Goal: Task Accomplishment & Management: Use online tool/utility

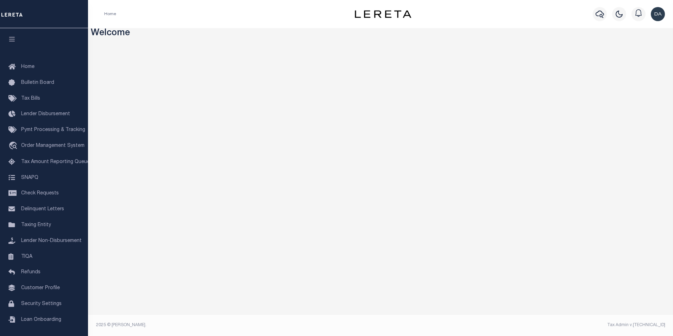
click at [232, 9] on div "Home" at bounding box center [217, 14] width 237 height 15
click at [67, 145] on span "Order Management System" at bounding box center [52, 145] width 63 height 5
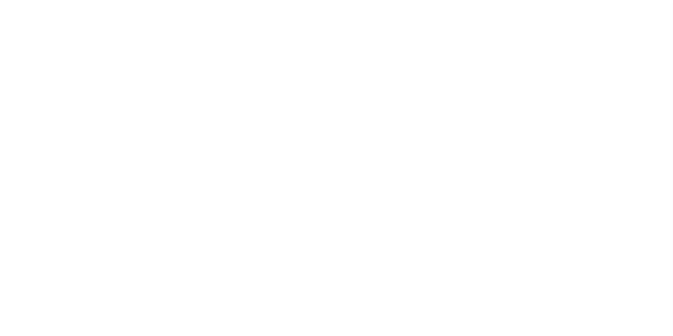
scroll to position [7, 0]
select select "200"
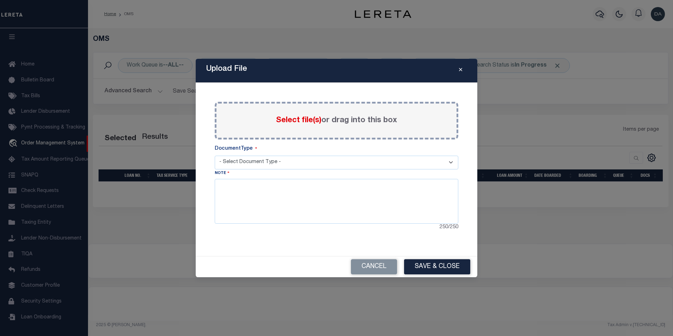
select select "200"
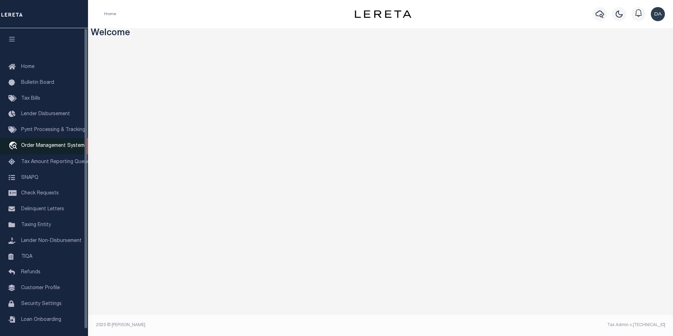
click at [73, 148] on span "Order Management System" at bounding box center [52, 145] width 63 height 5
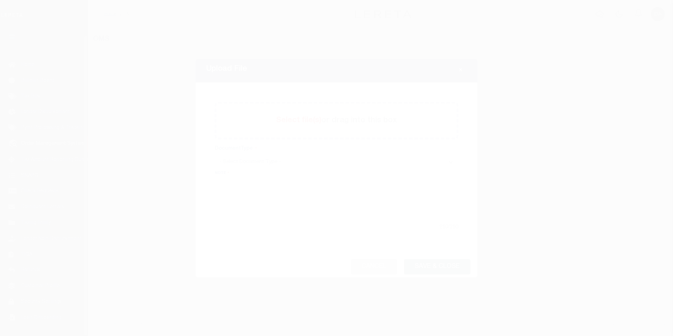
scroll to position [7, 0]
select select "200"
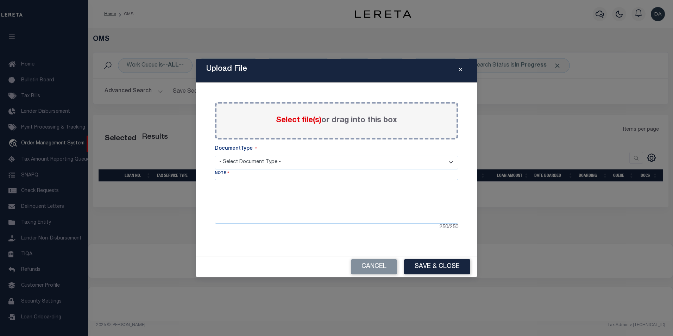
select select "200"
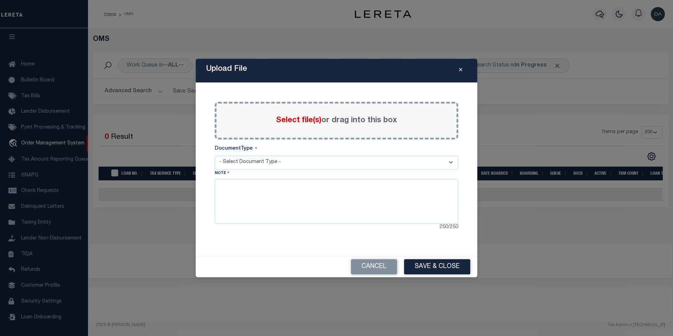
click at [448, 158] on select "- Select Document Type - Tax Service Documents Proof of Delinquent Tax Payment" at bounding box center [337, 163] width 244 height 14
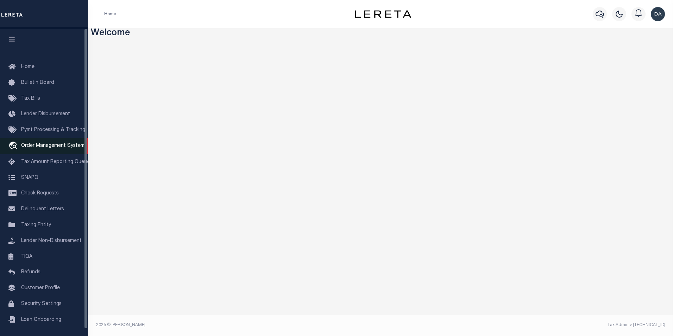
click at [44, 151] on link "travel_explore Order Management System" at bounding box center [44, 146] width 88 height 16
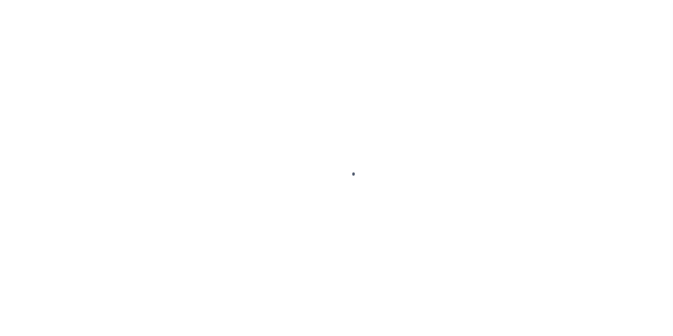
scroll to position [7, 0]
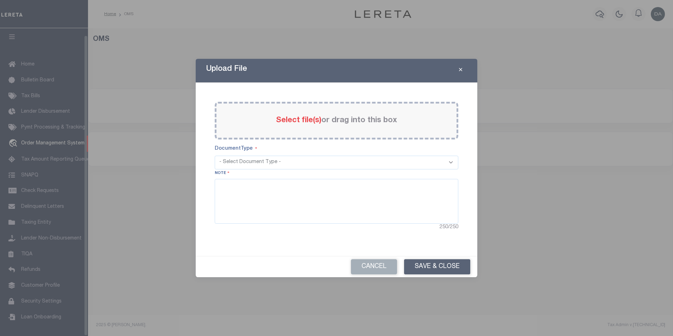
select select "200"
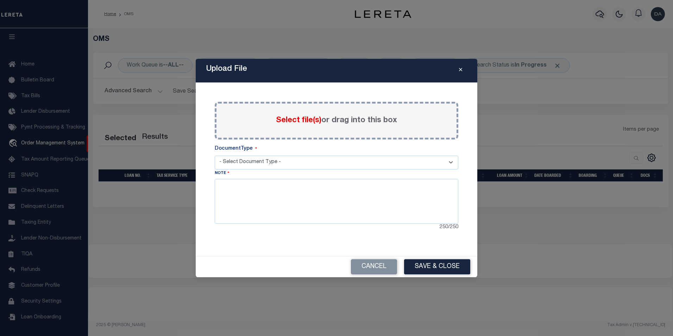
select select "200"
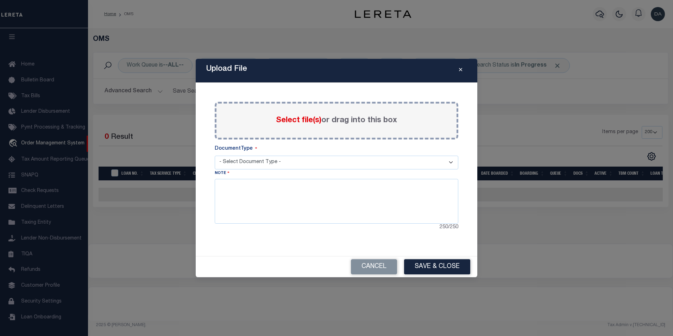
click at [454, 159] on select "- Select Document Type - Tax Service Documents Proof of Delinquent Tax Payment" at bounding box center [337, 163] width 244 height 14
click at [456, 149] on div "DocumentType" at bounding box center [337, 150] width 244 height 11
click at [461, 70] on icon "Close" at bounding box center [460, 69] width 3 height 5
click at [384, 263] on button "Cancel" at bounding box center [374, 266] width 46 height 15
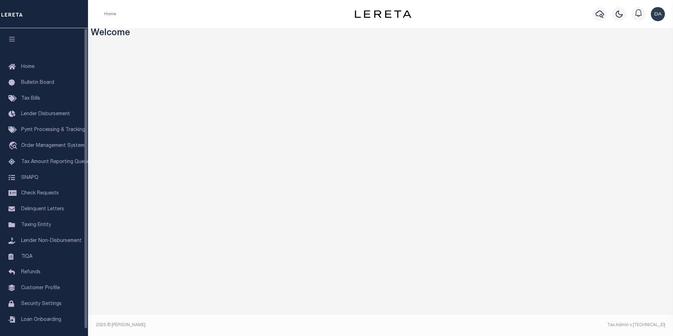
click at [33, 17] on div at bounding box center [44, 14] width 88 height 28
click at [45, 146] on span "Order Management System" at bounding box center [52, 145] width 63 height 5
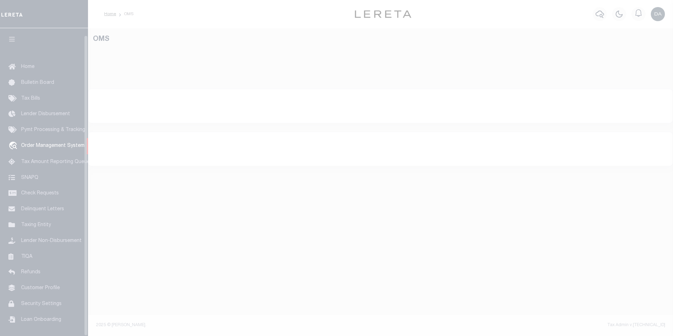
select select "200"
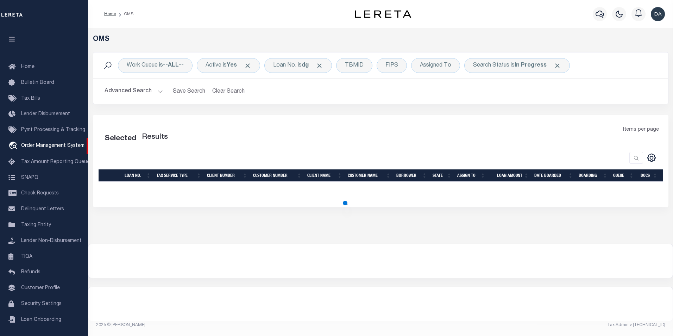
scroll to position [7, 0]
select select "200"
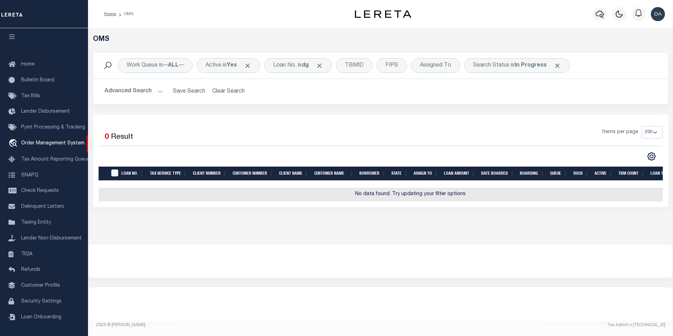
click at [134, 116] on div "Selected 0 Result Items per page 10 25 50 100 200" at bounding box center [380, 161] width 575 height 92
click at [298, 69] on div "Loan No. is dg" at bounding box center [298, 65] width 68 height 15
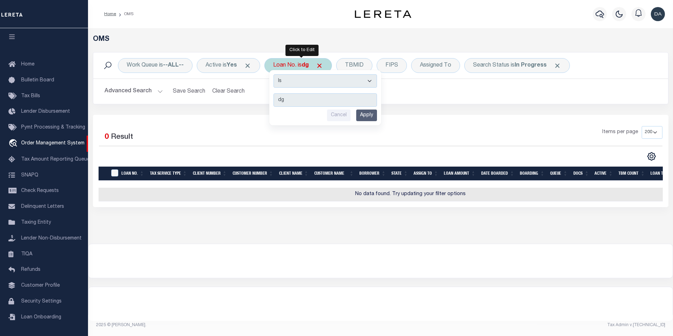
click at [296, 84] on select "Is Contains" at bounding box center [324, 80] width 103 height 13
select select "c"
click at [276, 74] on select "Is Contains" at bounding box center [324, 80] width 103 height 13
click at [368, 115] on input "Apply" at bounding box center [366, 115] width 21 height 12
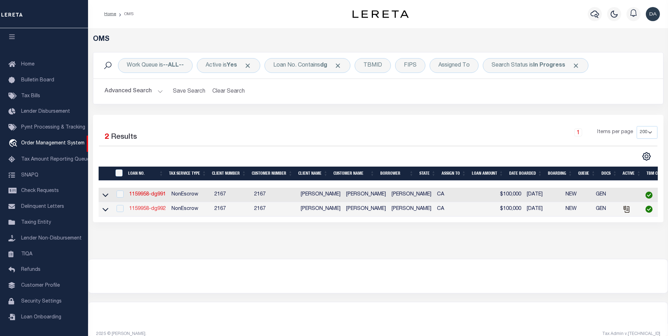
click at [137, 211] on link "1159958-dg992" at bounding box center [147, 208] width 37 height 5
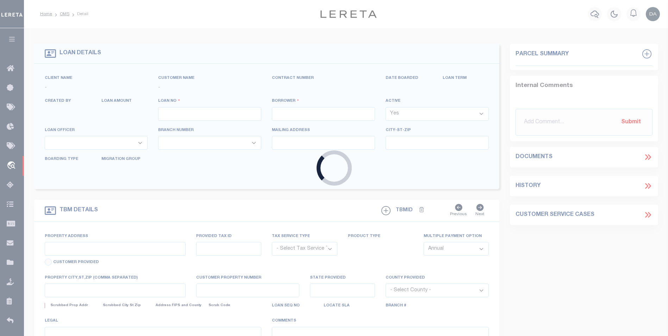
type input "1159958-dg992"
type input "[PERSON_NAME]"
select select
type input "91007"
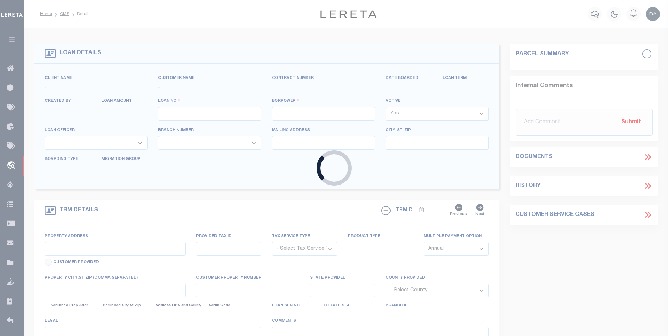
type input "[DATE]"
select select "10"
select select "NonEscrow"
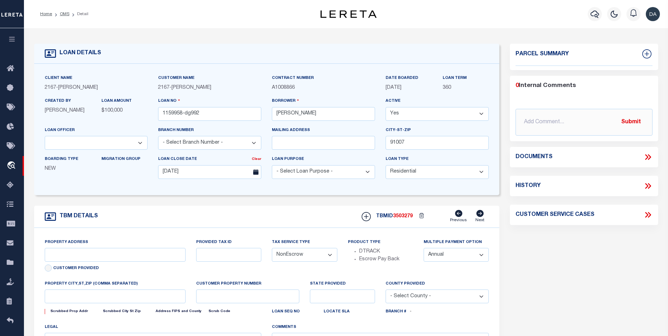
type input "[STREET_ADDRESS]"
select select
type input "ARCADIA CA 91007"
type input "CA"
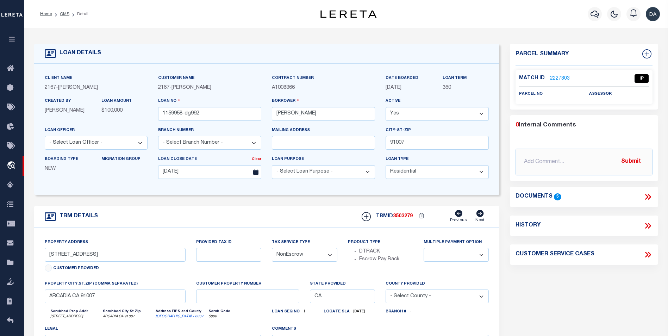
click at [642, 193] on div "Documents 5" at bounding box center [583, 196] width 137 height 9
click at [651, 196] on icon at bounding box center [647, 196] width 9 height 9
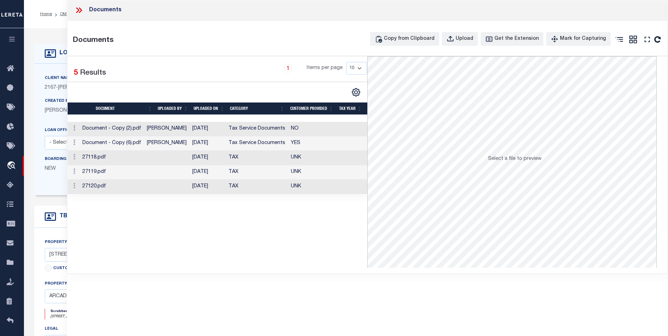
click at [135, 255] on div "Selected 5 Results 1 Items per page 10 25 50 100" at bounding box center [218, 161] width 300 height 211
click at [466, 38] on div "Upload" at bounding box center [464, 39] width 18 height 8
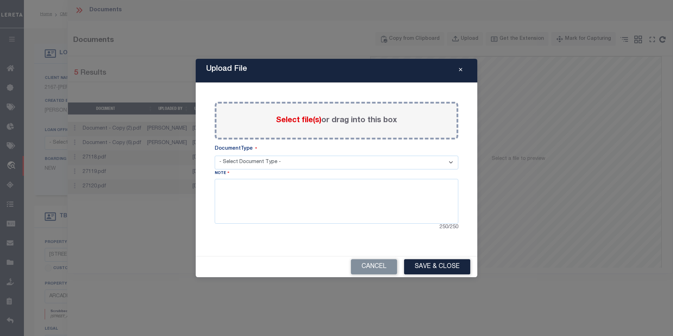
click at [282, 165] on select "- Select Document Type - Tax Service Documents Proof of Delinquent Tax Payment" at bounding box center [337, 163] width 244 height 14
select select "TAX"
click at [215, 156] on select "- Select Document Type - Tax Service Documents Proof of Delinquent Tax Payment" at bounding box center [337, 163] width 244 height 14
click at [286, 119] on span "Select file(s)" at bounding box center [298, 120] width 45 height 8
click at [0, 0] on input "Select file(s) or drag into this box" at bounding box center [0, 0] width 0 height 0
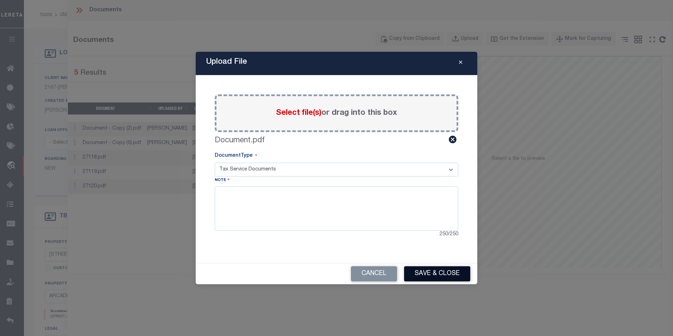
click at [443, 277] on button "Save & Close" at bounding box center [437, 273] width 66 height 15
click at [435, 277] on button "Save & Close" at bounding box center [437, 273] width 66 height 15
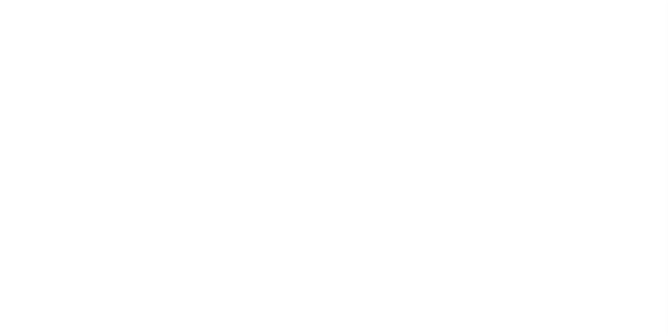
select select "10"
select select "NonEscrow"
type input "[STREET_ADDRESS]"
select select
type input "ARCADIA CA 91007"
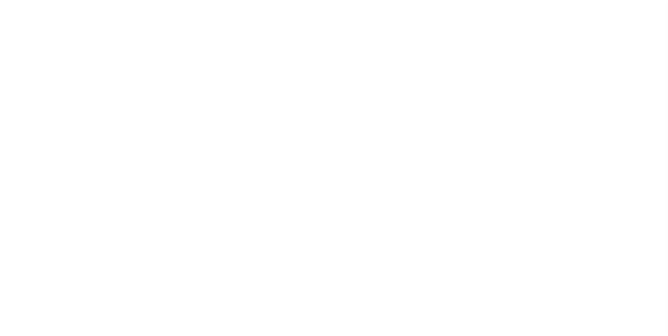
type input "CA"
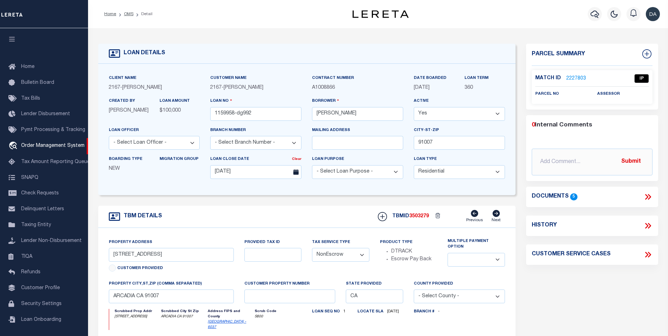
scroll to position [7, 0]
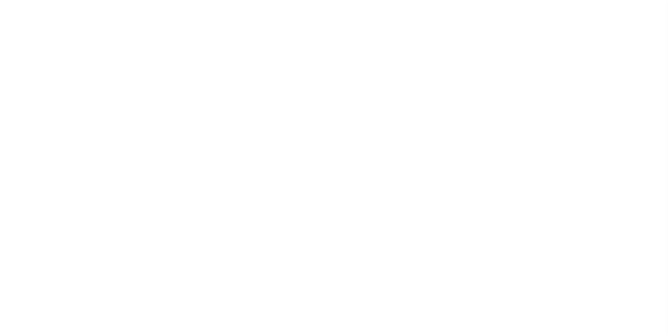
type input "1159958-dg992"
type input "[PERSON_NAME]"
select select
type input "91007"
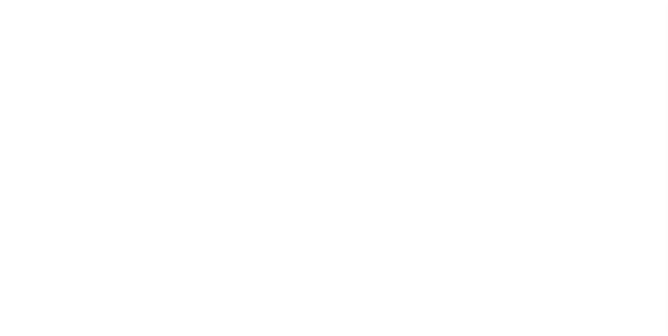
type input "[DATE]"
select select "10"
select select "NonEscrow"
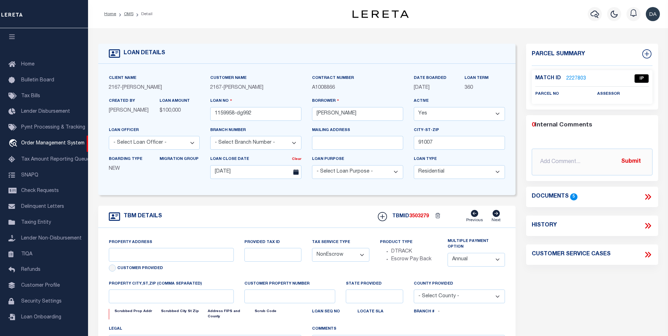
type input "[STREET_ADDRESS]"
select select
type input "ARCADIA CA 91007"
type input "CA"
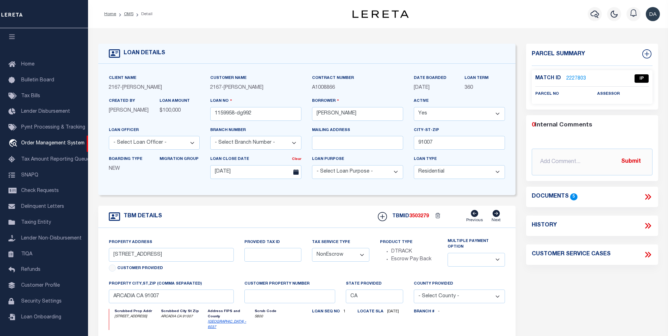
click at [648, 196] on icon at bounding box center [647, 196] width 9 height 9
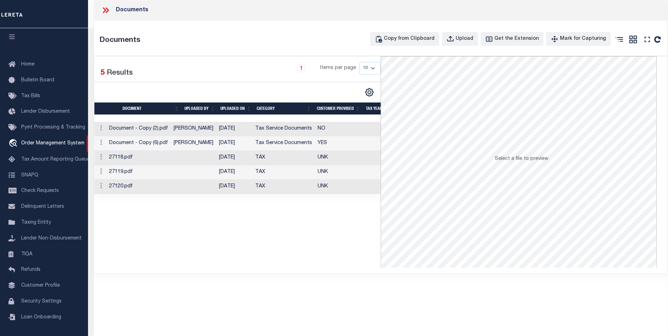
click at [204, 249] on div "Selected 5 Results 1 Items per page 10 25 50 100" at bounding box center [237, 161] width 286 height 211
click at [121, 224] on div "Selected 5 Results 1 Items per page 10 25 50 100" at bounding box center [237, 161] width 286 height 211
click at [464, 38] on div "Upload" at bounding box center [464, 39] width 18 height 8
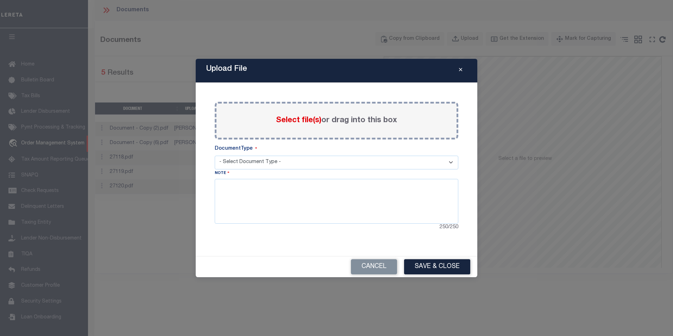
click at [284, 119] on span "Select file(s)" at bounding box center [298, 120] width 45 height 8
click at [0, 0] on input "Select file(s) or drag into this box" at bounding box center [0, 0] width 0 height 0
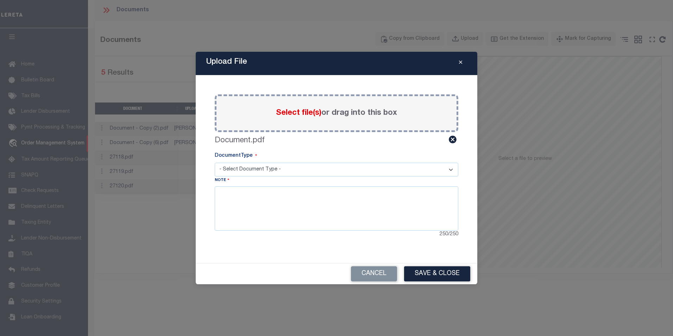
click at [245, 167] on select "- Select Document Type - Tax Service Documents Proof of Delinquent Tax Payment" at bounding box center [337, 170] width 244 height 14
select select "TAX"
click at [215, 163] on select "- Select Document Type - Tax Service Documents Proof of Delinquent Tax Payment" at bounding box center [337, 170] width 244 height 14
click at [431, 273] on button "Save & Close" at bounding box center [437, 273] width 66 height 15
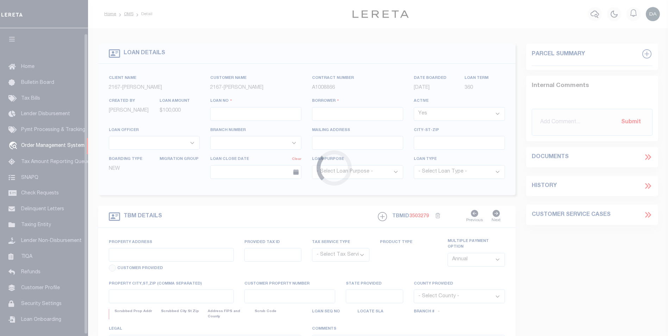
type input "1159958-dg992"
type input "[PERSON_NAME]"
select select
type input "91007"
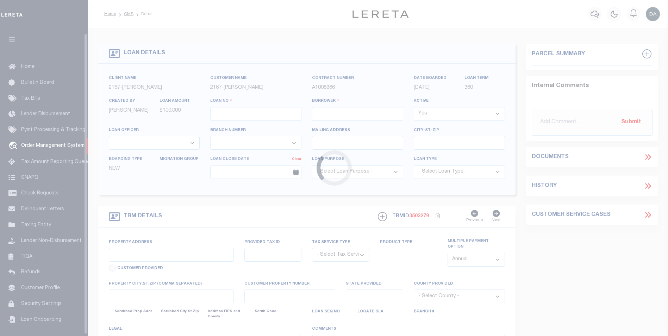
type input "[DATE]"
select select "10"
select select "NonEscrow"
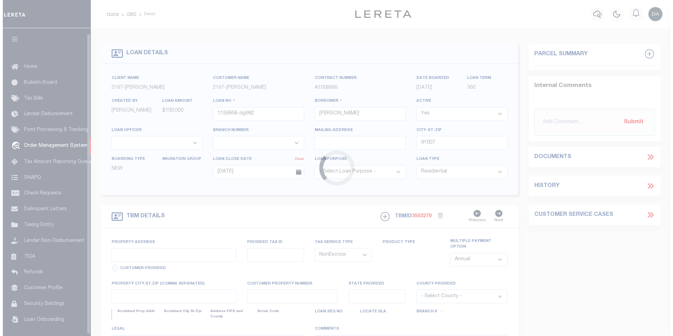
scroll to position [5, 0]
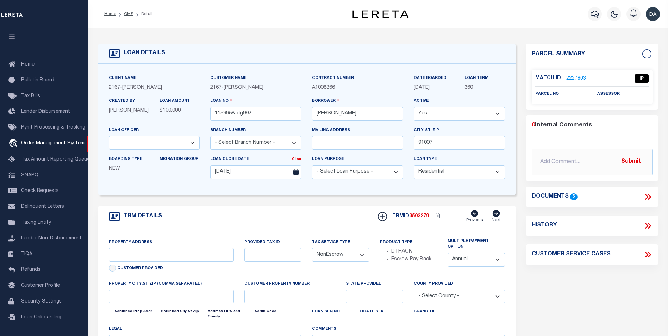
type input "[STREET_ADDRESS]"
select select
type input "ARCADIA CA 91007"
type input "CA"
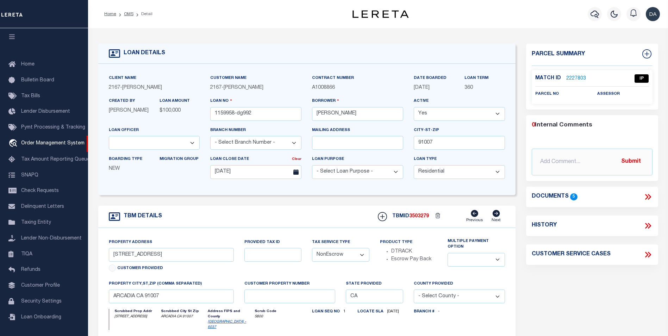
click at [648, 195] on icon at bounding box center [647, 196] width 9 height 9
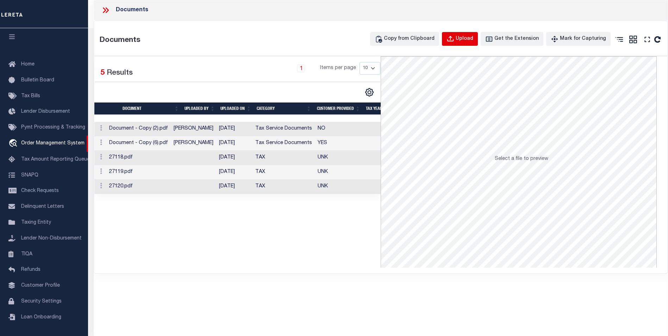
click at [473, 36] on div "Upload" at bounding box center [464, 39] width 18 height 8
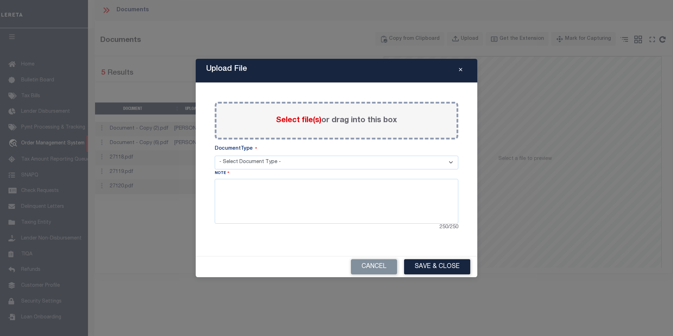
click at [394, 165] on select "- Select Document Type - Tax Service Documents Proof of Delinquent Tax Payment" at bounding box center [337, 163] width 244 height 14
click at [215, 156] on select "- Select Document Type - Tax Service Documents Proof of Delinquent Tax Payment" at bounding box center [337, 163] width 244 height 14
click at [285, 124] on span "Select file(s)" at bounding box center [298, 120] width 45 height 8
click at [0, 0] on input "Select file(s) or drag into this box" at bounding box center [0, 0] width 0 height 0
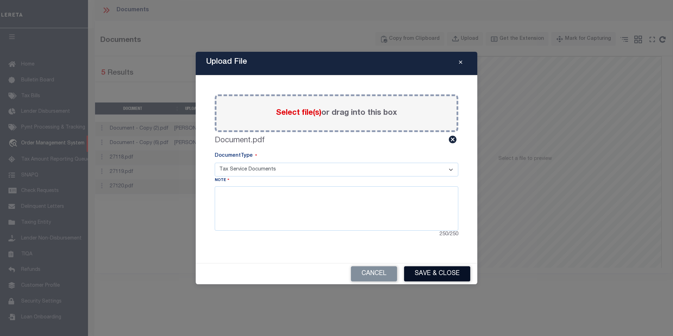
click at [444, 274] on button "Save & Close" at bounding box center [437, 273] width 66 height 15
click at [458, 63] on button "Close" at bounding box center [460, 63] width 12 height 8
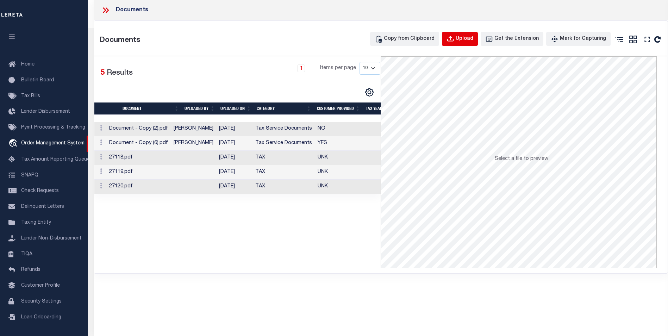
click at [468, 36] on div "Upload" at bounding box center [464, 39] width 18 height 8
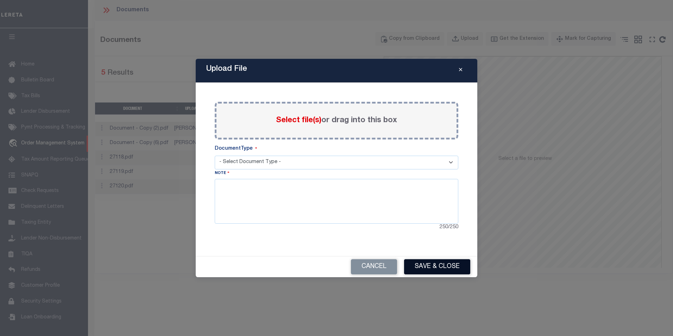
click at [442, 269] on button "Save & Close" at bounding box center [437, 266] width 66 height 15
click at [283, 160] on select "- Select Document Type - Tax Service Documents Proof of Delinquent Tax Payment" at bounding box center [337, 163] width 244 height 14
select select "TAX"
click at [215, 156] on select "- Select Document Type - Tax Service Documents Proof of Delinquent Tax Payment" at bounding box center [337, 163] width 244 height 14
click at [288, 120] on span "Select file(s)" at bounding box center [298, 120] width 45 height 8
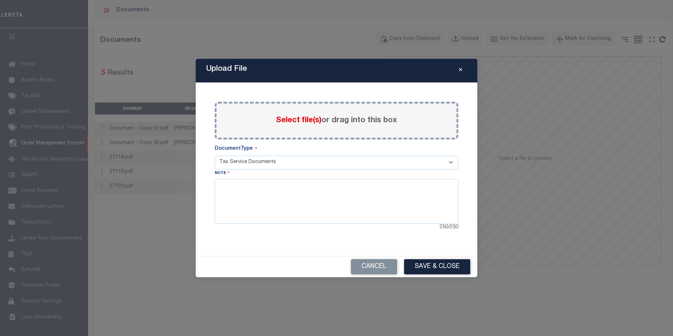
click at [0, 0] on input "Select file(s) or drag into this box" at bounding box center [0, 0] width 0 height 0
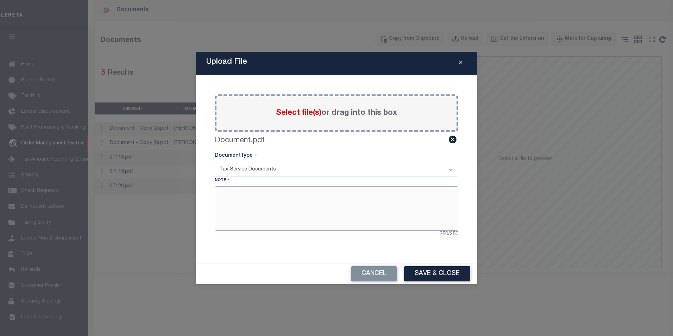
click at [265, 222] on textarea at bounding box center [337, 208] width 244 height 44
type textarea "a"
click at [276, 252] on div "Paste copied image or file into this box Select file(s) or drag into this box D…" at bounding box center [336, 169] width 265 height 171
click at [452, 272] on button "Save & Close" at bounding box center [437, 273] width 66 height 15
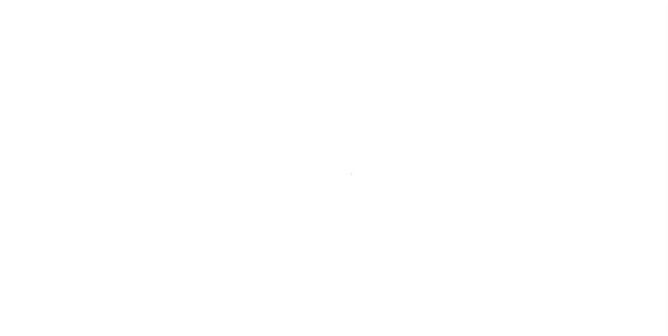
type input "1159958-dg992"
type input "[PERSON_NAME]"
select select
type input "91007"
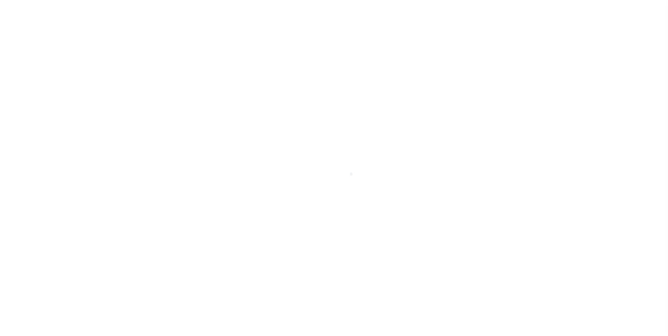
type input "[DATE]"
select select "10"
select select "NonEscrow"
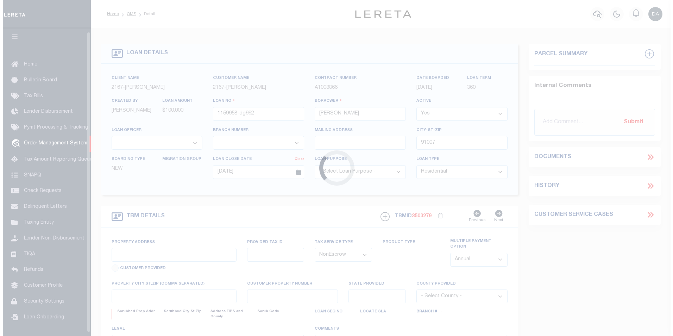
scroll to position [4, 0]
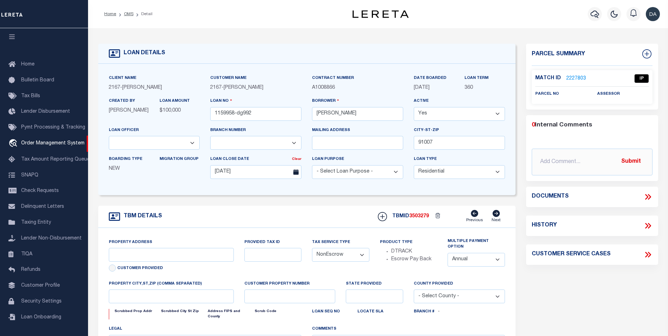
type input "[STREET_ADDRESS]"
select select
type input "ARCADIA CA 91007"
type input "CA"
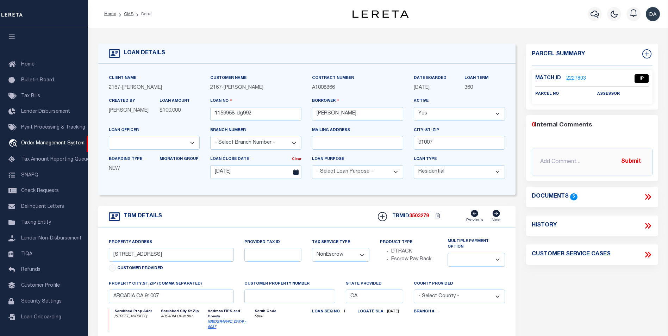
click at [646, 195] on icon at bounding box center [646, 197] width 3 height 6
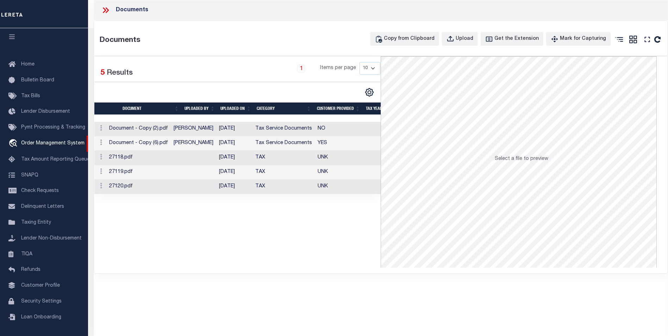
drag, startPoint x: 232, startPoint y: 258, endPoint x: 230, endPoint y: 261, distance: 3.8
click at [129, 233] on div "Selected 5 Results 1 Items per page 10 25 50 100" at bounding box center [237, 161] width 286 height 211
click at [472, 36] on div "Upload" at bounding box center [464, 39] width 18 height 8
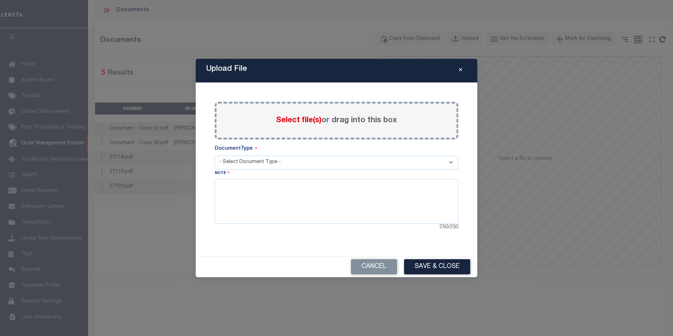
click at [298, 124] on span "Select file(s)" at bounding box center [298, 120] width 45 height 8
click at [0, 0] on input "Select file(s) or drag into this box" at bounding box center [0, 0] width 0 height 0
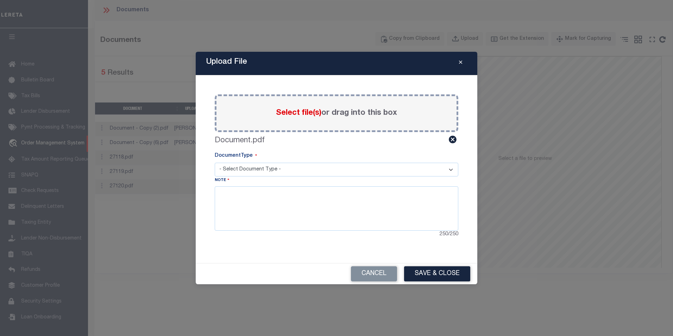
click at [266, 168] on select "- Select Document Type - Tax Service Documents Proof of Delinquent Tax Payment" at bounding box center [337, 170] width 244 height 14
select select "TAX"
click at [215, 163] on select "- Select Document Type - Tax Service Documents Proof of Delinquent Tax Payment" at bounding box center [337, 170] width 244 height 14
click at [433, 275] on button "Save & Close" at bounding box center [437, 273] width 66 height 15
click at [256, 207] on textarea at bounding box center [337, 208] width 244 height 44
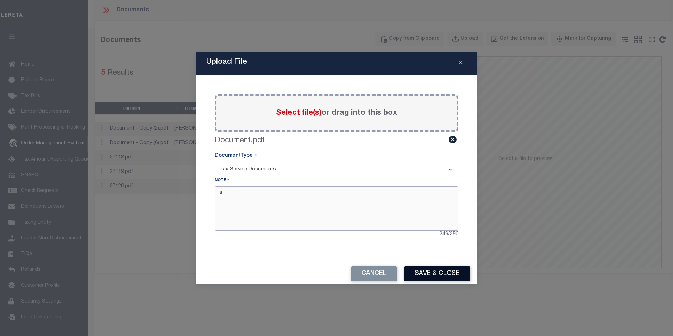
type textarea "a"
click at [441, 279] on button "Save & Close" at bounding box center [437, 273] width 66 height 15
click at [459, 61] on icon "Close" at bounding box center [460, 62] width 3 height 5
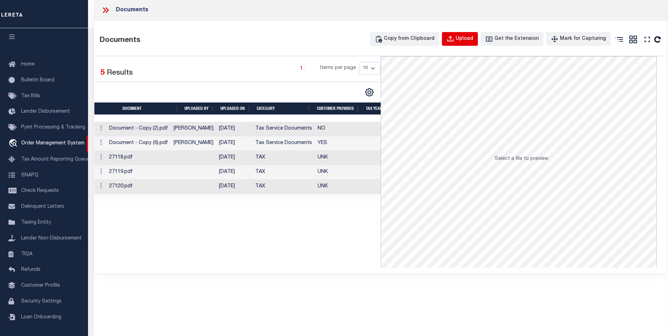
click at [473, 39] on div "Upload" at bounding box center [464, 39] width 18 height 8
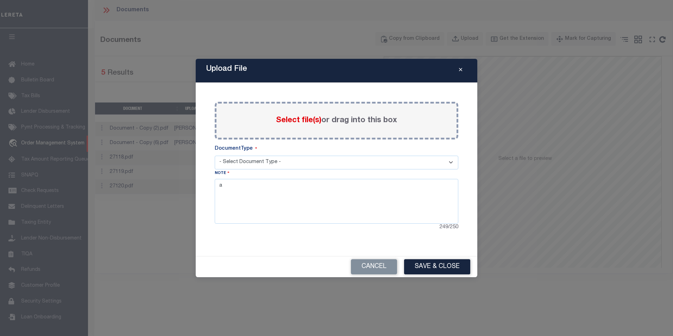
click at [272, 115] on div "Select file(s) or drag into this box" at bounding box center [337, 121] width 244 height 38
click at [302, 120] on span "Select file(s)" at bounding box center [298, 120] width 45 height 8
click at [0, 0] on input "Select file(s) or drag into this box" at bounding box center [0, 0] width 0 height 0
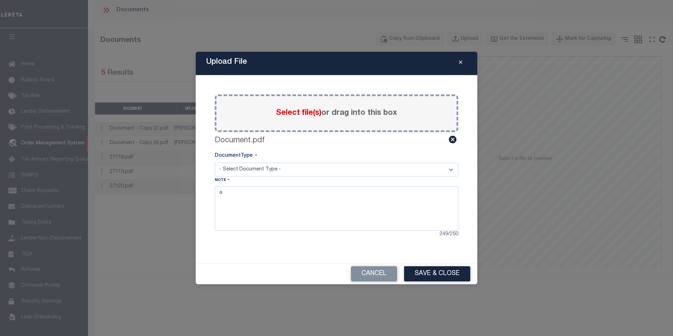
click at [265, 171] on select "- Select Document Type - Tax Service Documents Proof of Delinquent Tax Payment" at bounding box center [337, 170] width 244 height 14
select select "TAX"
click at [215, 163] on select "- Select Document Type - Tax Service Documents Proof of Delinquent Tax Payment" at bounding box center [337, 170] width 244 height 14
click at [429, 271] on button "Save & Close" at bounding box center [437, 273] width 66 height 15
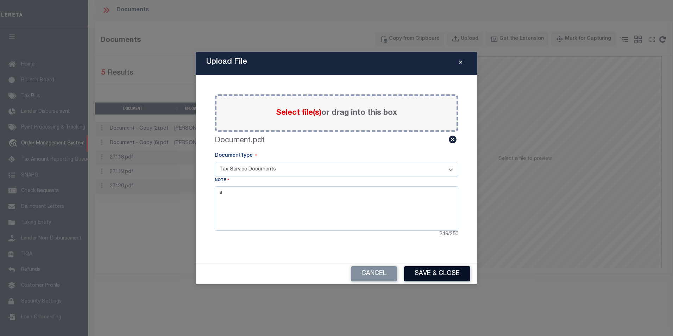
click at [429, 271] on button "Save & Close" at bounding box center [437, 273] width 66 height 15
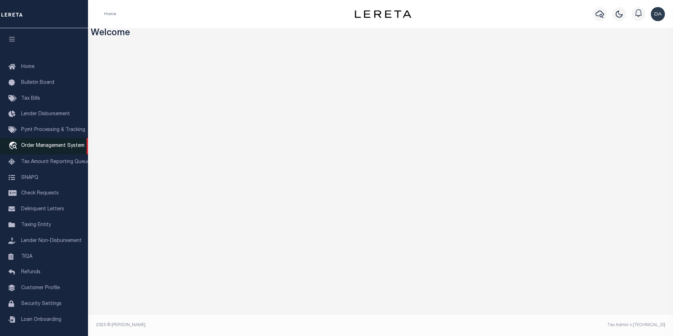
click at [50, 148] on span "Order Management System" at bounding box center [52, 145] width 63 height 5
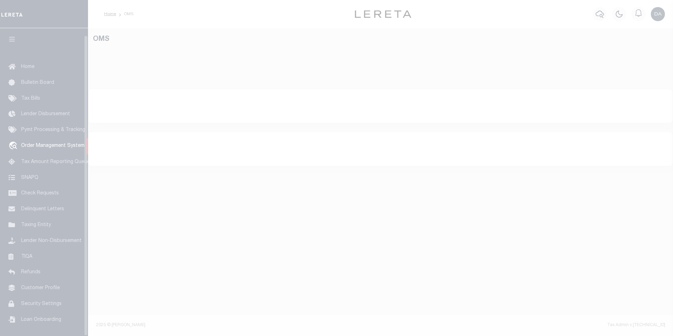
select select "200"
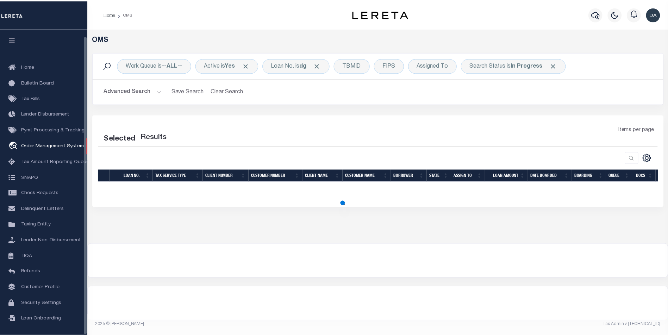
scroll to position [7, 0]
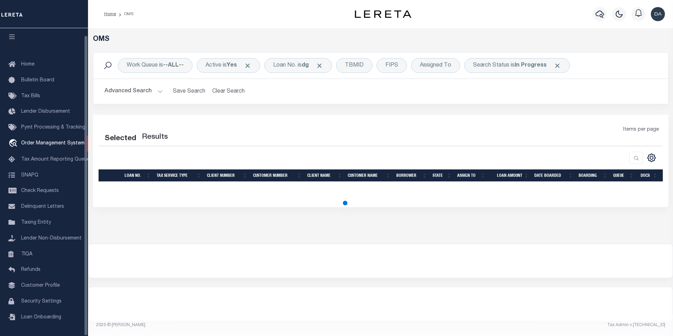
select select "200"
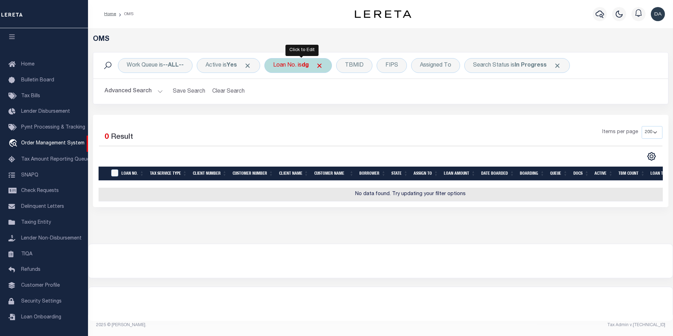
click at [271, 67] on div "Loan No. is dg" at bounding box center [298, 65] width 68 height 15
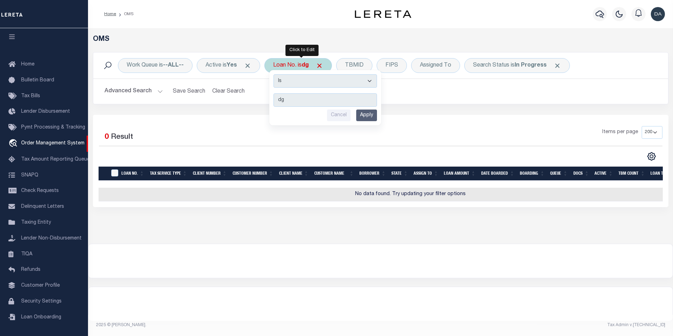
click at [291, 83] on select "Is Contains" at bounding box center [324, 80] width 103 height 13
select select "c"
click at [276, 74] on select "Is Contains" at bounding box center [324, 80] width 103 height 13
click at [303, 98] on input "dg" at bounding box center [324, 99] width 103 height 13
click at [358, 114] on div "Cancel Apply" at bounding box center [324, 115] width 103 height 12
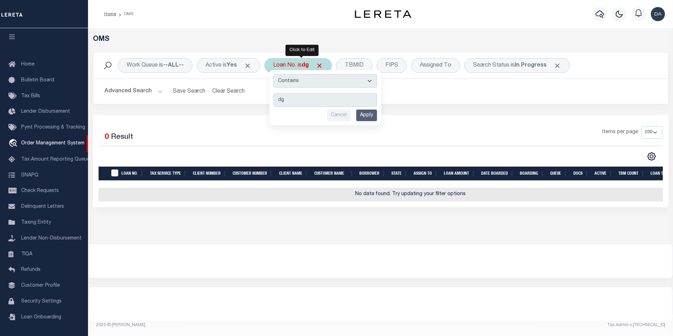
click at [368, 115] on input "Apply" at bounding box center [366, 115] width 21 height 12
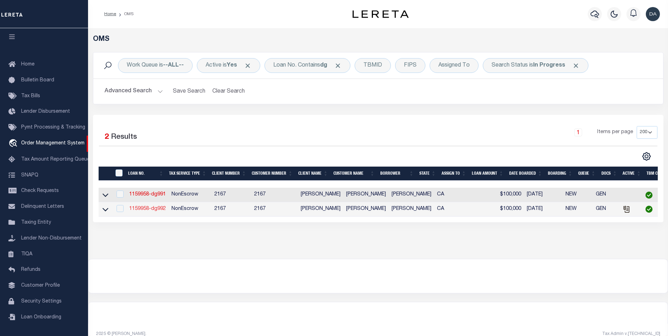
click at [146, 209] on link "1159958-dg992" at bounding box center [147, 208] width 37 height 5
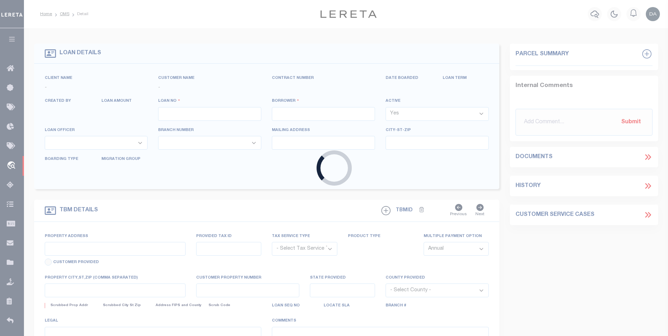
type input "1159958-dg992"
type input "[PERSON_NAME]"
select select
type input "91007"
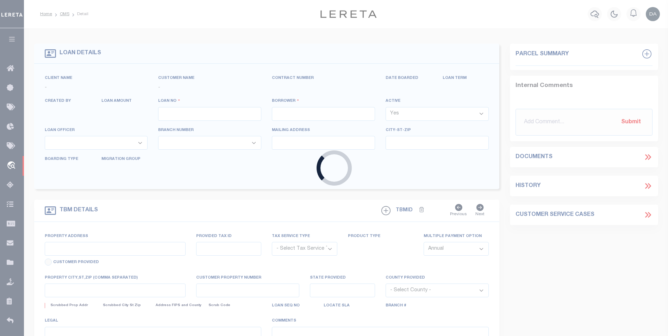
type input "[DATE]"
select select "10"
select select "NonEscrow"
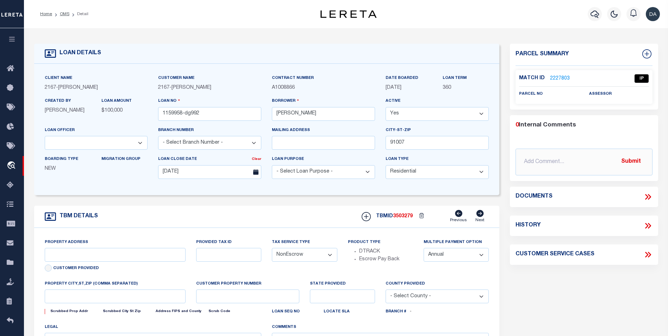
type input "[STREET_ADDRESS]"
select select
type input "ARCADIA CA 91007"
type input "CA"
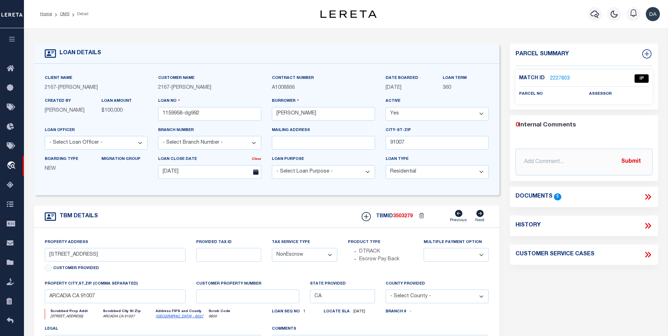
click at [319, 29] on div "LOAN DETAILS Client Name 2167" at bounding box center [346, 238] width 644 height 421
click at [648, 197] on icon at bounding box center [647, 196] width 9 height 9
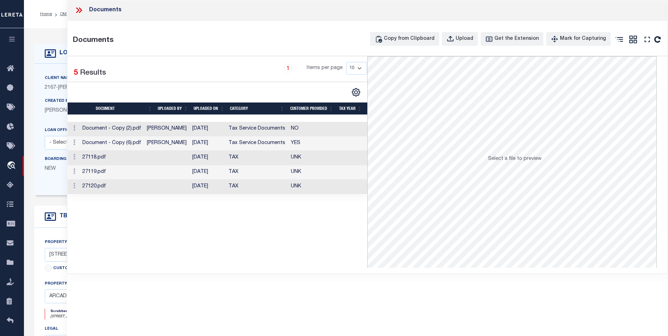
click at [239, 16] on div "Documents" at bounding box center [367, 10] width 601 height 20
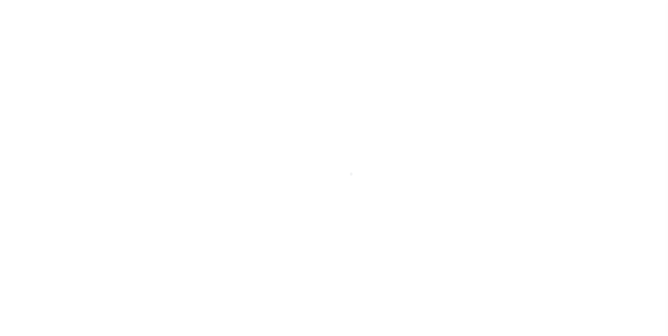
type input "1159958-dg992"
type input "[PERSON_NAME]"
select select
type input "91007"
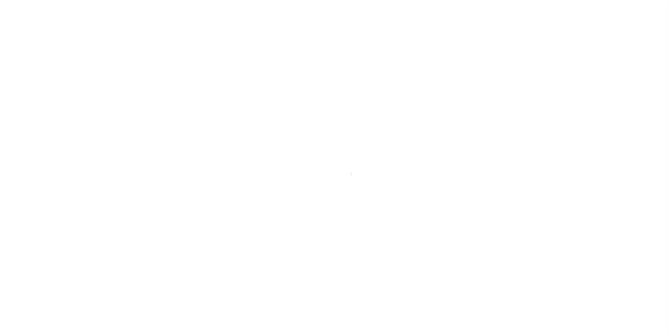
type input "[DATE]"
select select "10"
select select "NonEscrow"
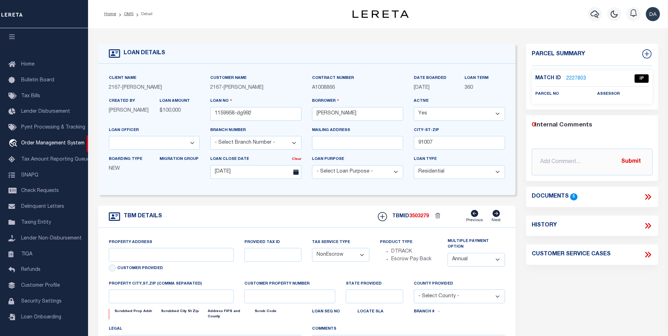
type input "[STREET_ADDRESS]"
select select
type input "ARCADIA CA 91007"
type input "CA"
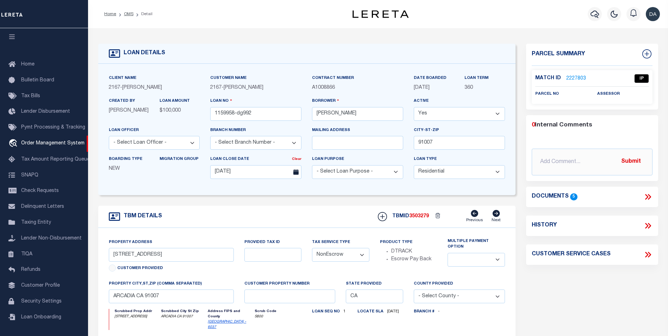
click at [133, 205] on form "LOAN DETAILS Client Name 2167 - [PERSON_NAME] Demo 2167" at bounding box center [306, 241] width 417 height 395
click at [651, 200] on icon at bounding box center [647, 196] width 9 height 9
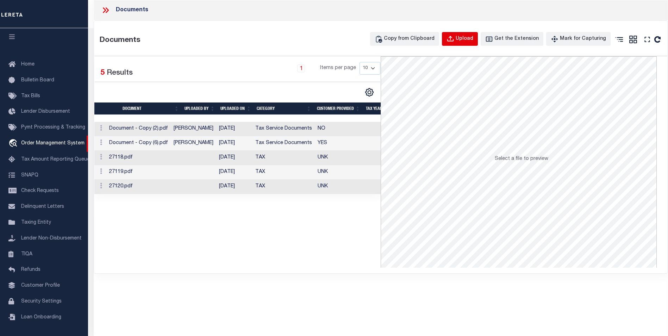
click at [454, 43] on icon "button" at bounding box center [450, 39] width 8 height 8
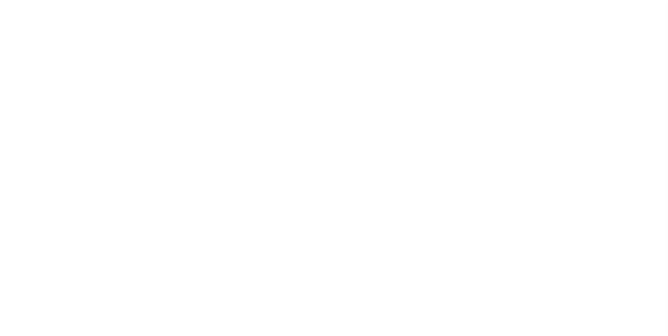
select select "10"
select select "NonEscrow"
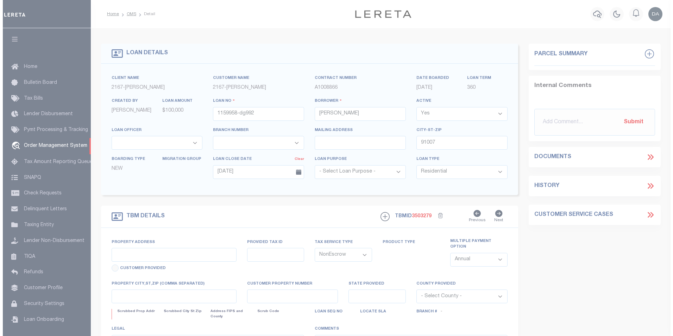
scroll to position [2, 0]
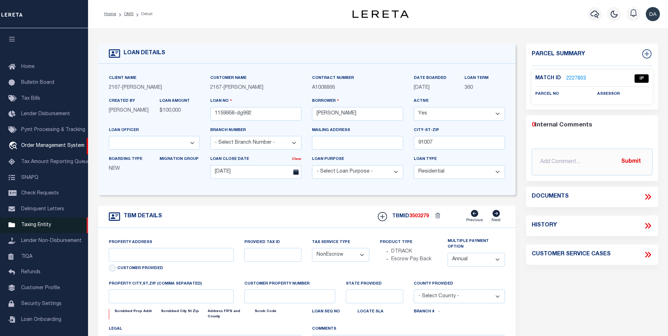
type input "[STREET_ADDRESS]"
select select
type input "ARCADIA CA 91007"
type input "CA"
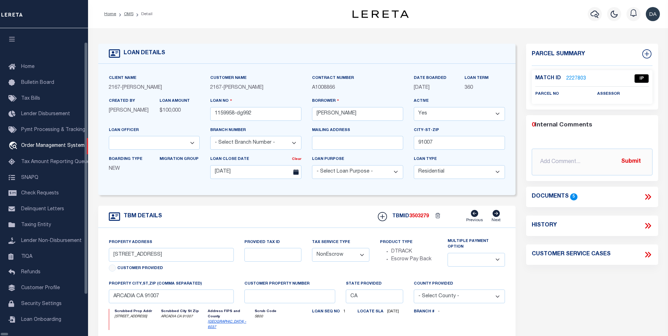
click at [133, 201] on form "LOAN DETAILS Client Name 2167 - [PERSON_NAME] Demo 2167" at bounding box center [306, 241] width 417 height 395
click at [646, 197] on icon at bounding box center [646, 197] width 3 height 6
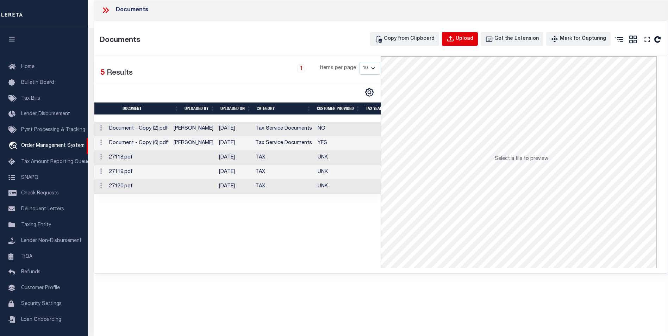
click at [473, 42] on div "Upload" at bounding box center [464, 39] width 18 height 8
select select
